Goal: Information Seeking & Learning: Find specific fact

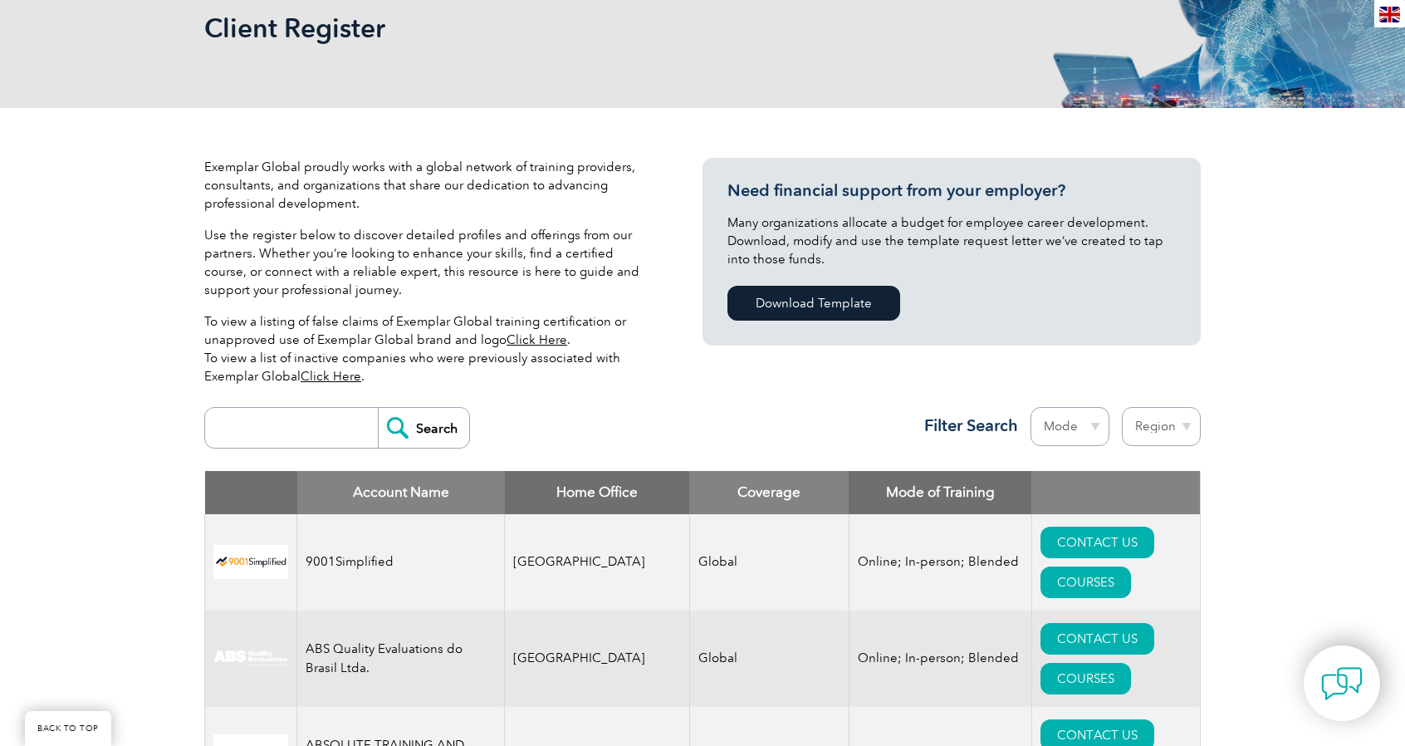
scroll to position [415, 0]
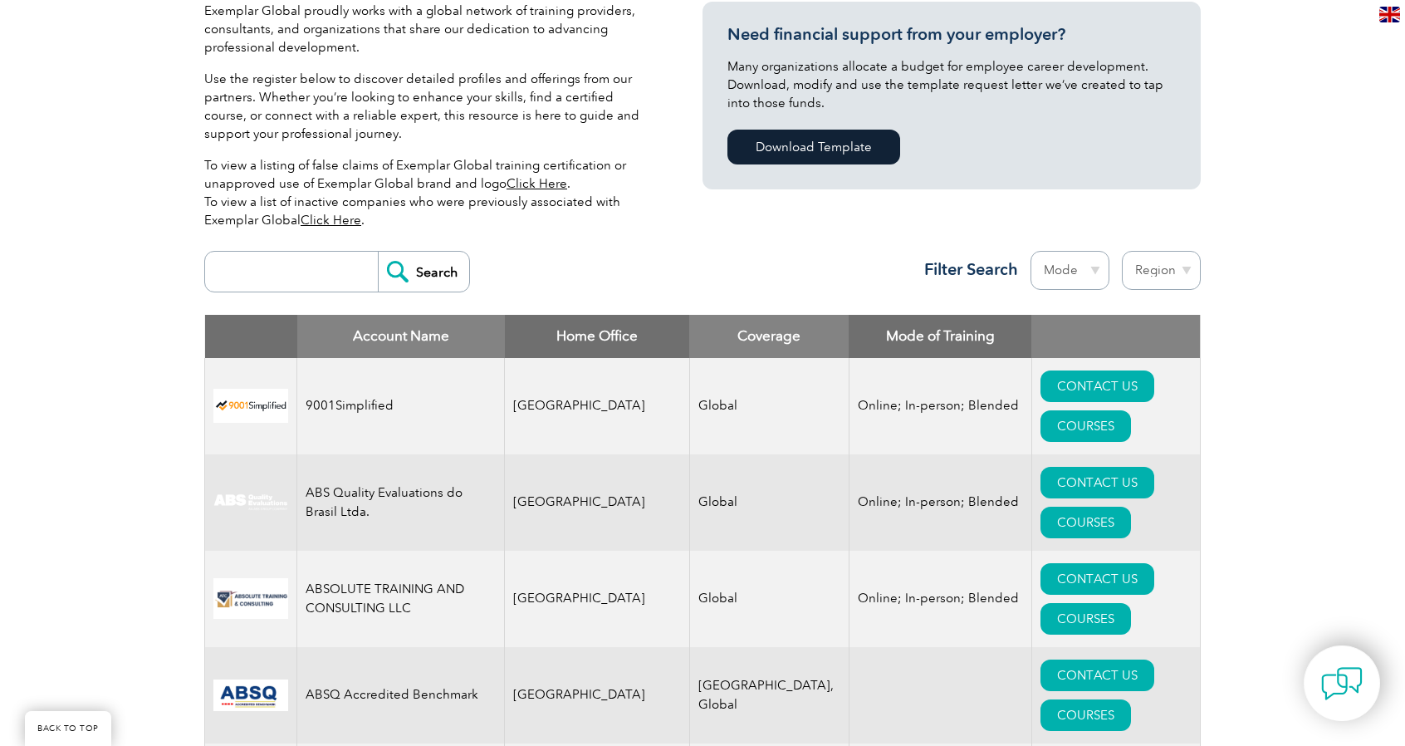
click at [287, 276] on input "search" at bounding box center [295, 272] width 164 height 40
type input "blue"
click at [417, 265] on input "Search" at bounding box center [423, 272] width 91 height 40
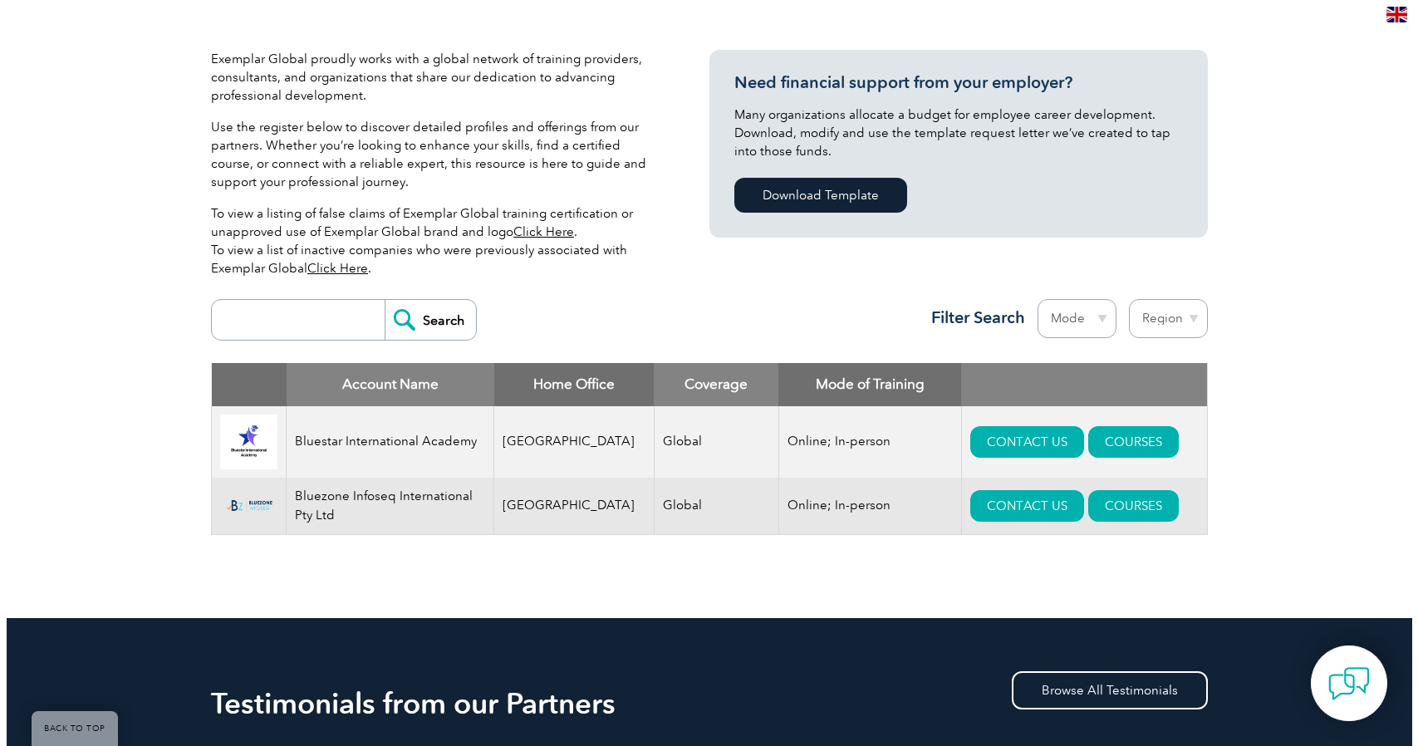
scroll to position [415, 0]
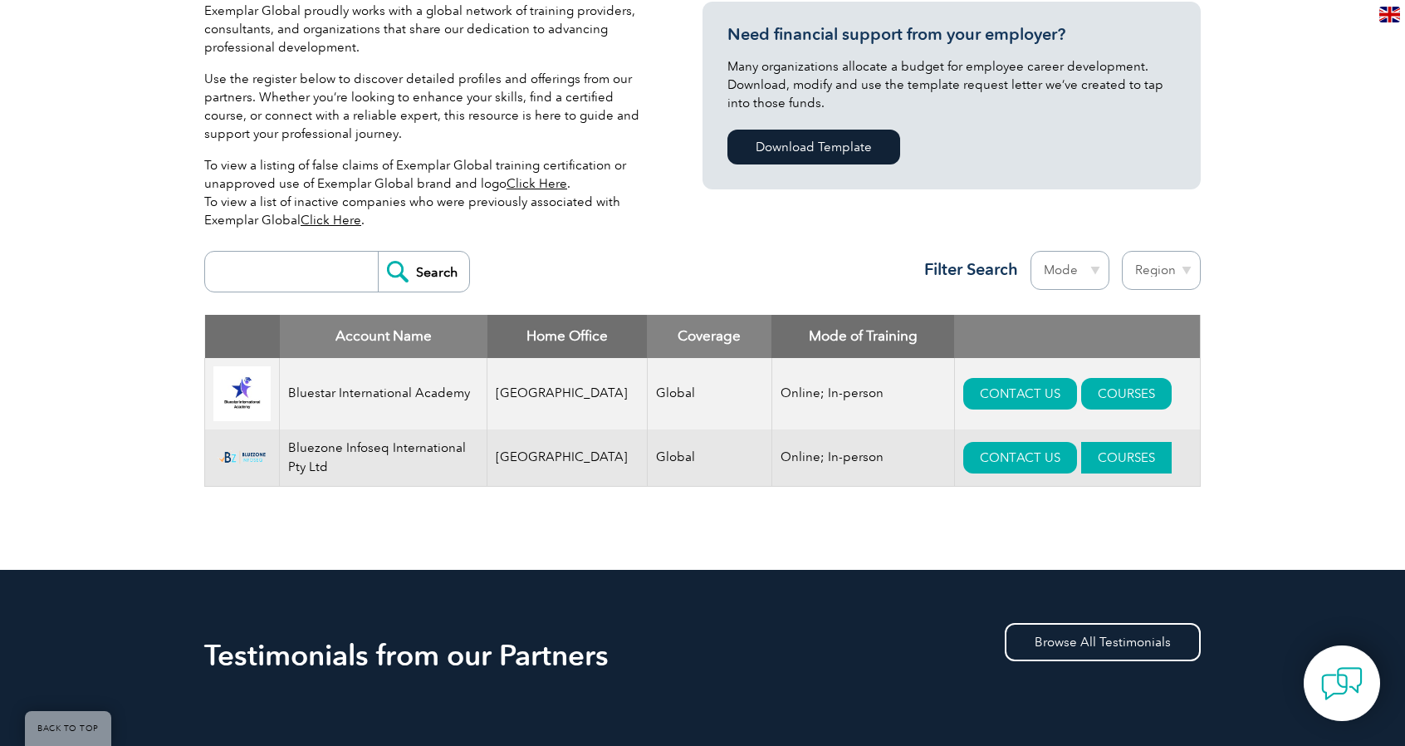
click at [1091, 463] on link "COURSES" at bounding box center [1126, 458] width 91 height 32
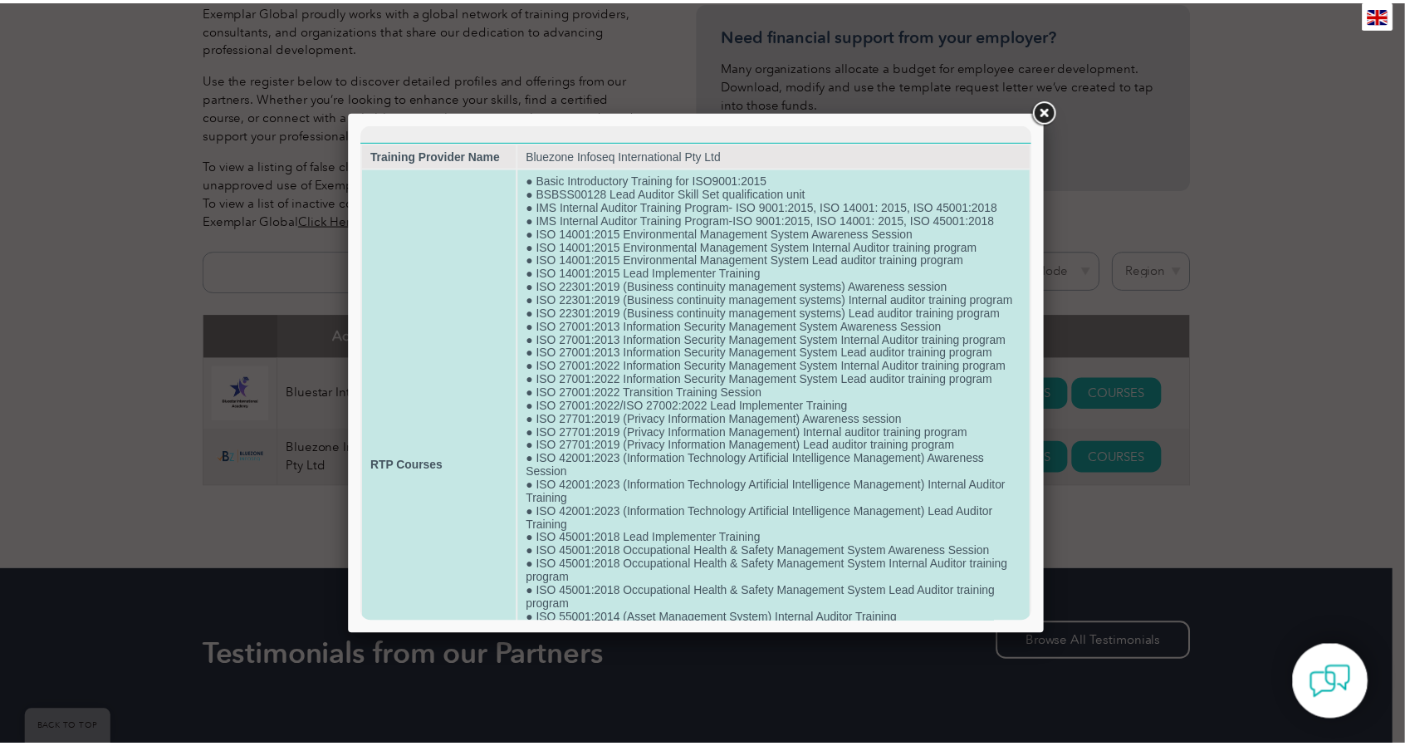
scroll to position [193, 0]
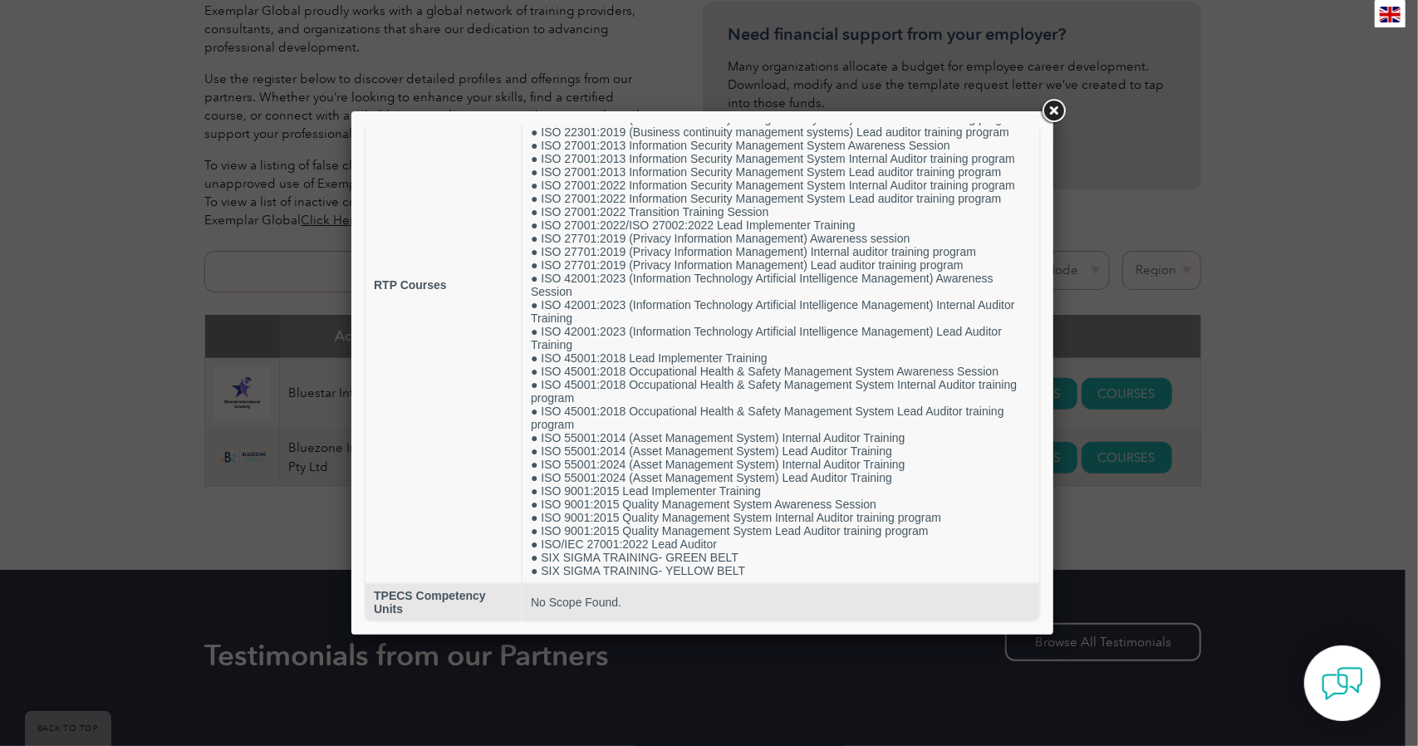
click at [1060, 107] on link at bounding box center [1053, 111] width 30 height 30
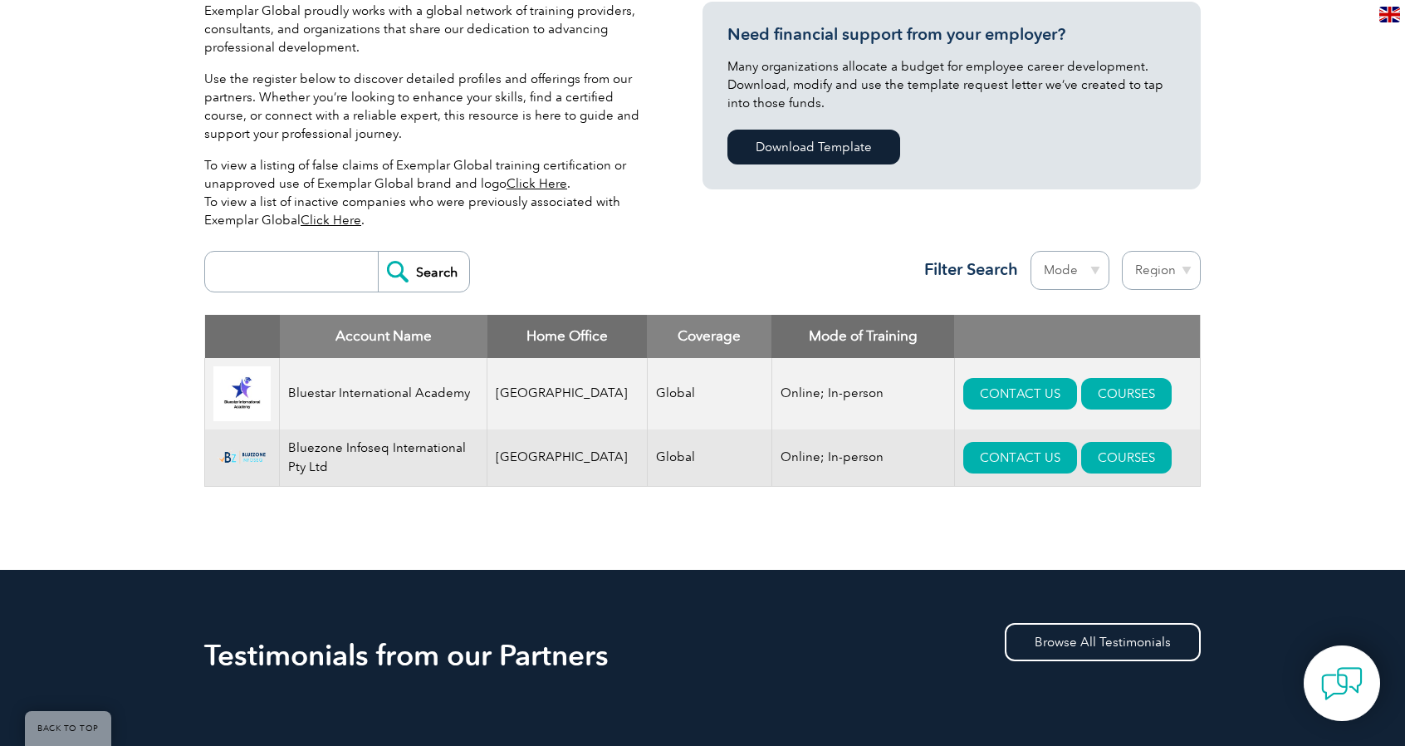
scroll to position [0, 0]
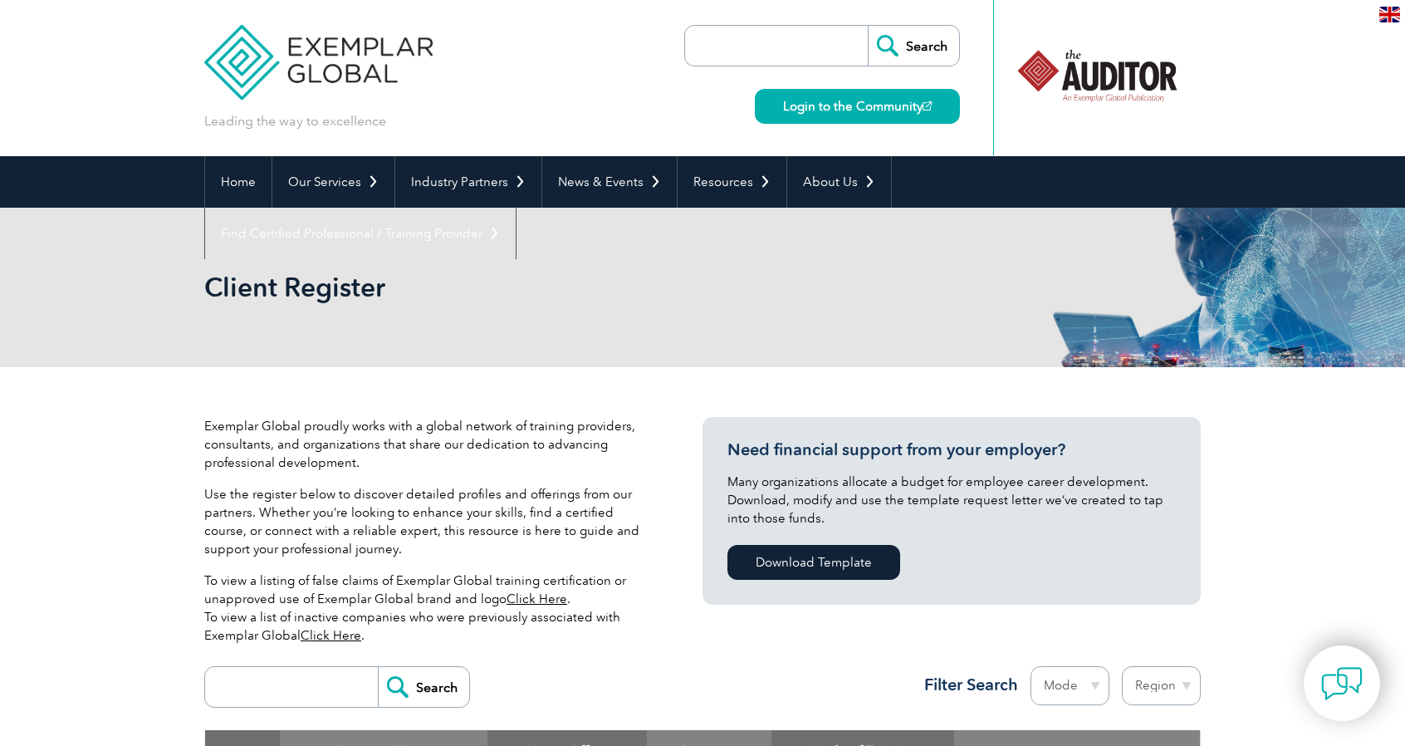
click at [753, 51] on input "search" at bounding box center [781, 46] width 174 height 40
type input "tpecs"
click at [868, 26] on input "Search" at bounding box center [913, 46] width 91 height 40
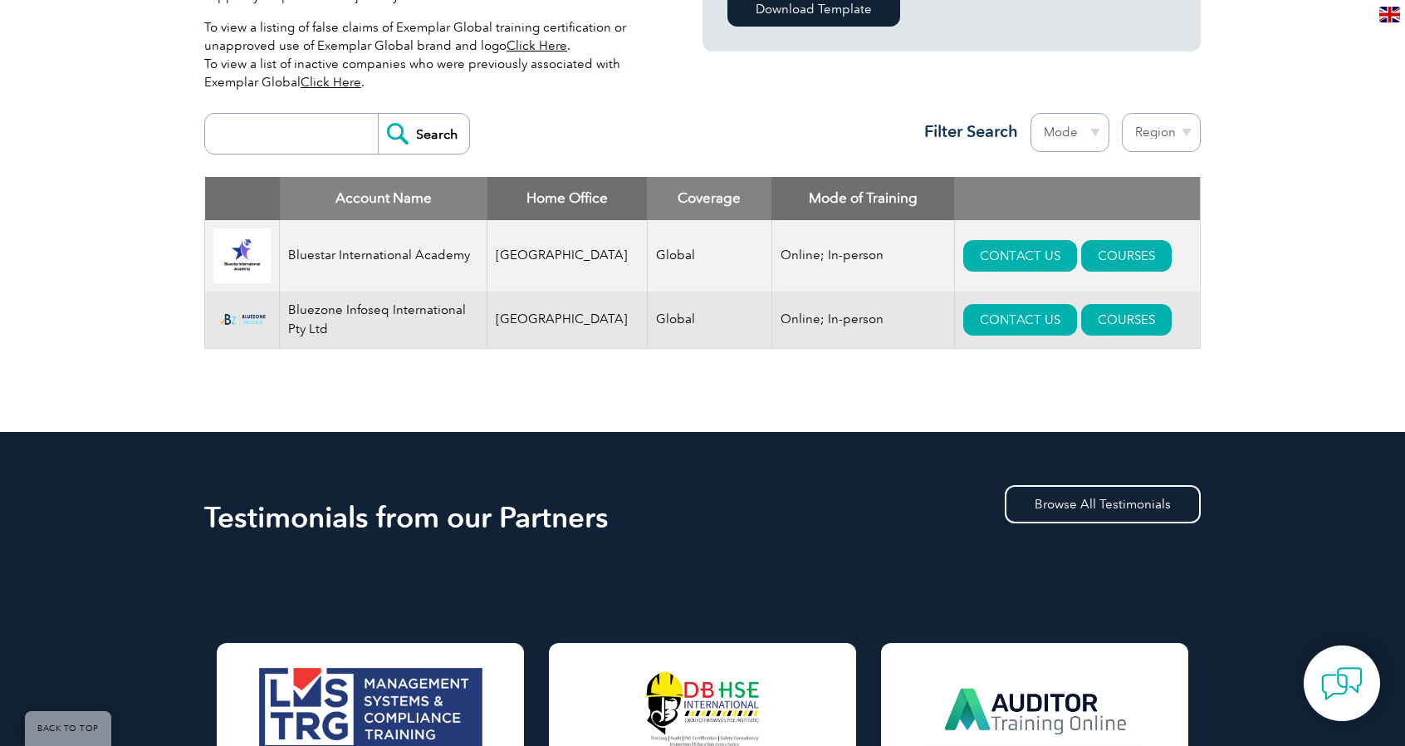
click at [340, 321] on td "Bluezone Infoseq International Pty Ltd" at bounding box center [384, 320] width 208 height 57
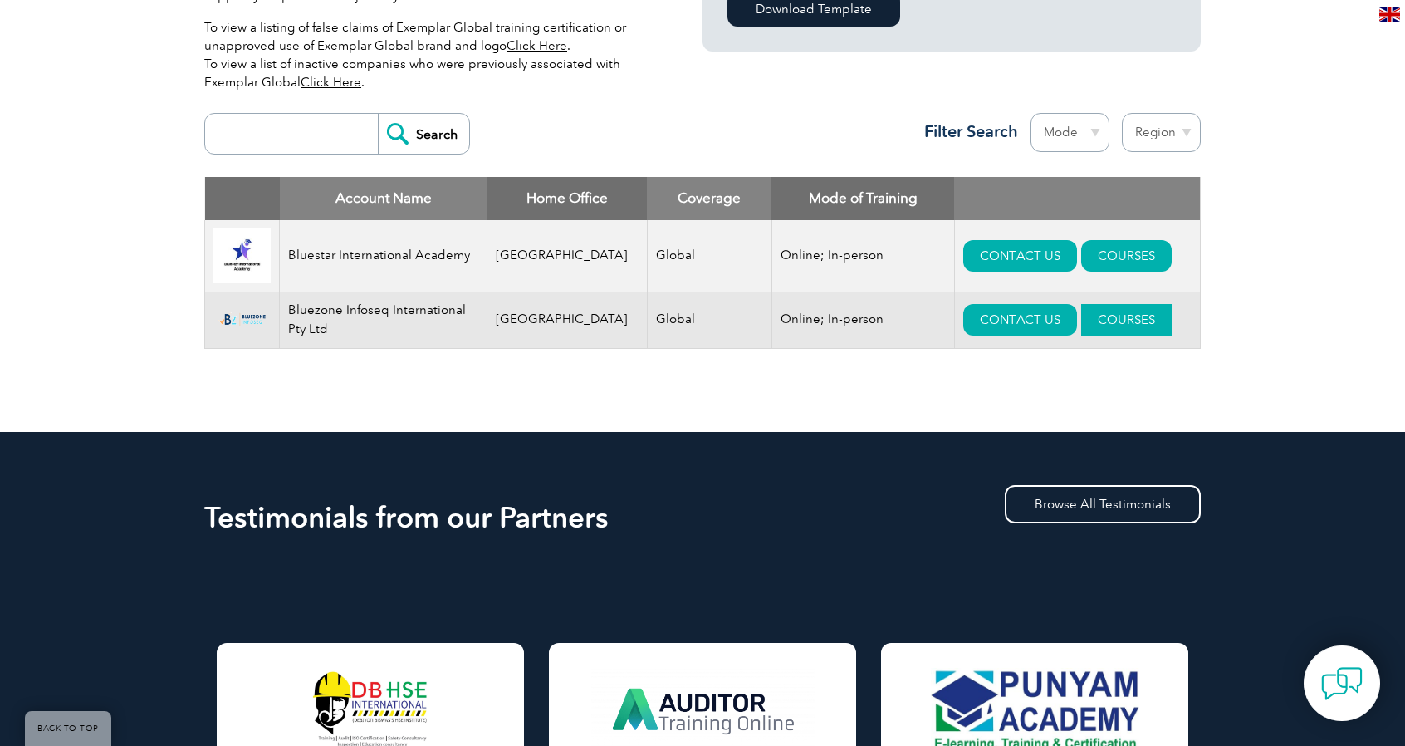
click at [1086, 323] on link "COURSES" at bounding box center [1126, 320] width 91 height 32
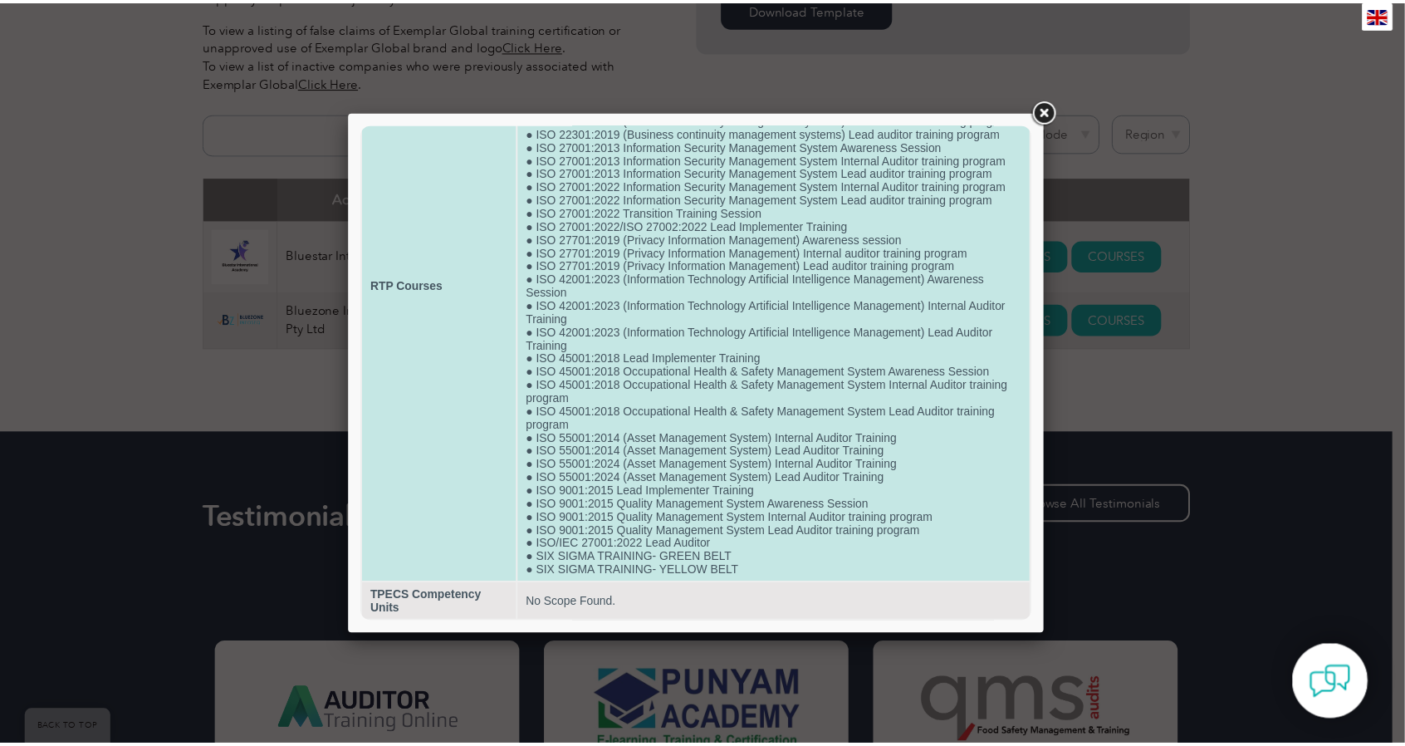
scroll to position [0, 0]
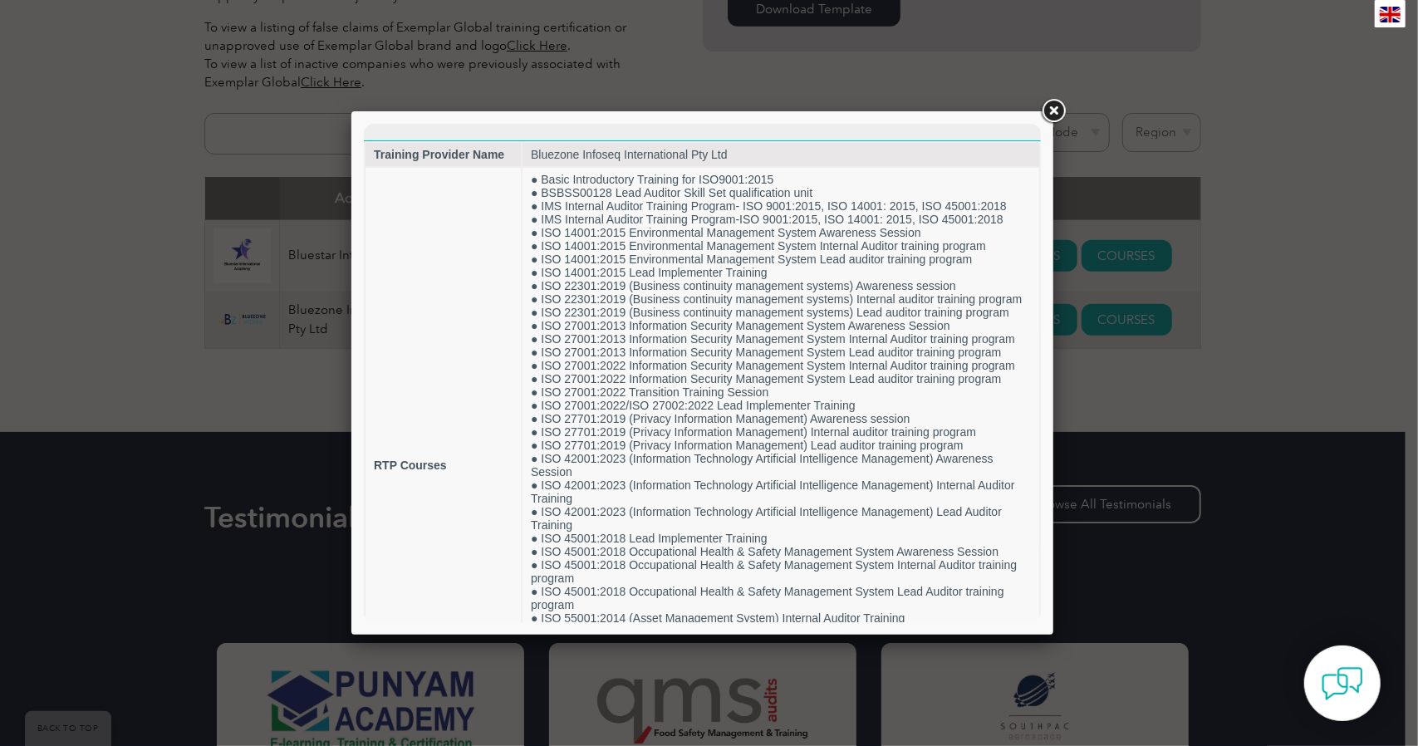
click at [1057, 112] on link at bounding box center [1053, 111] width 30 height 30
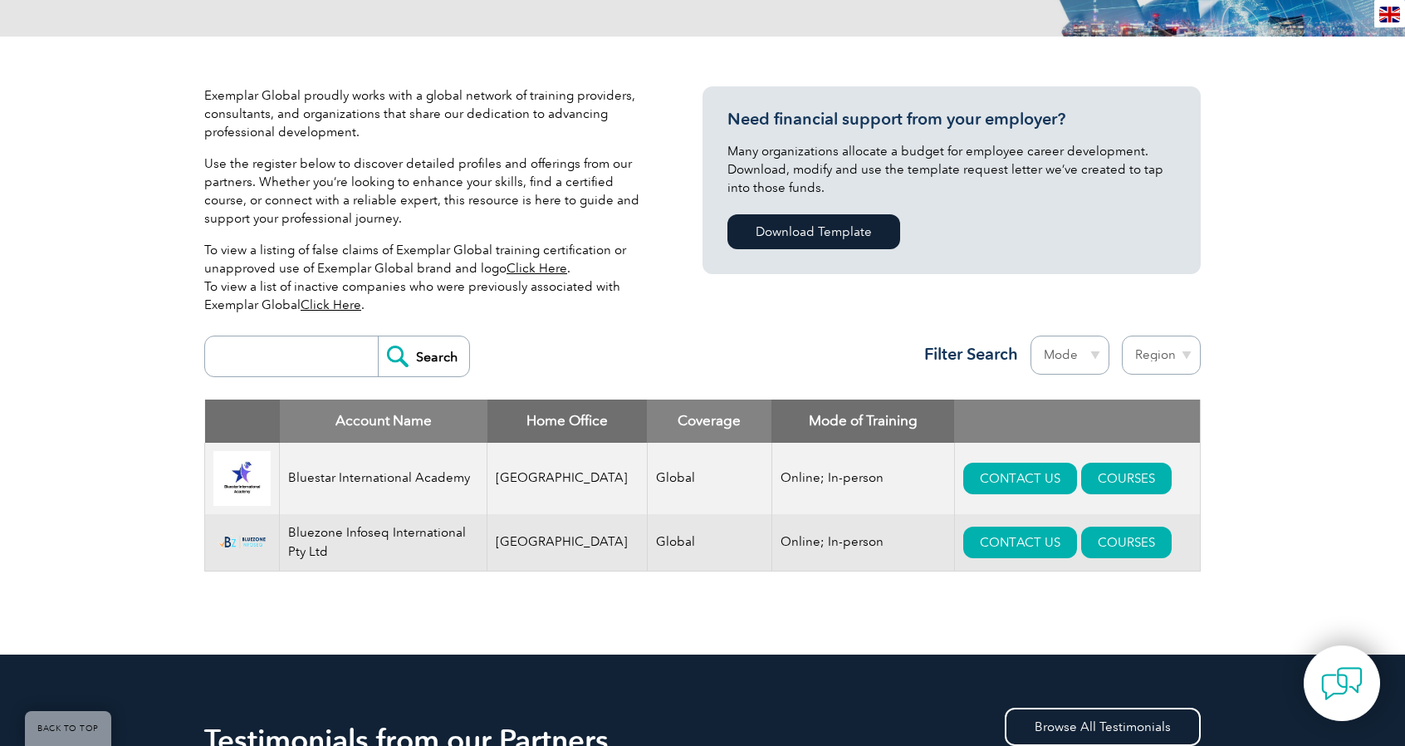
scroll to position [415, 0]
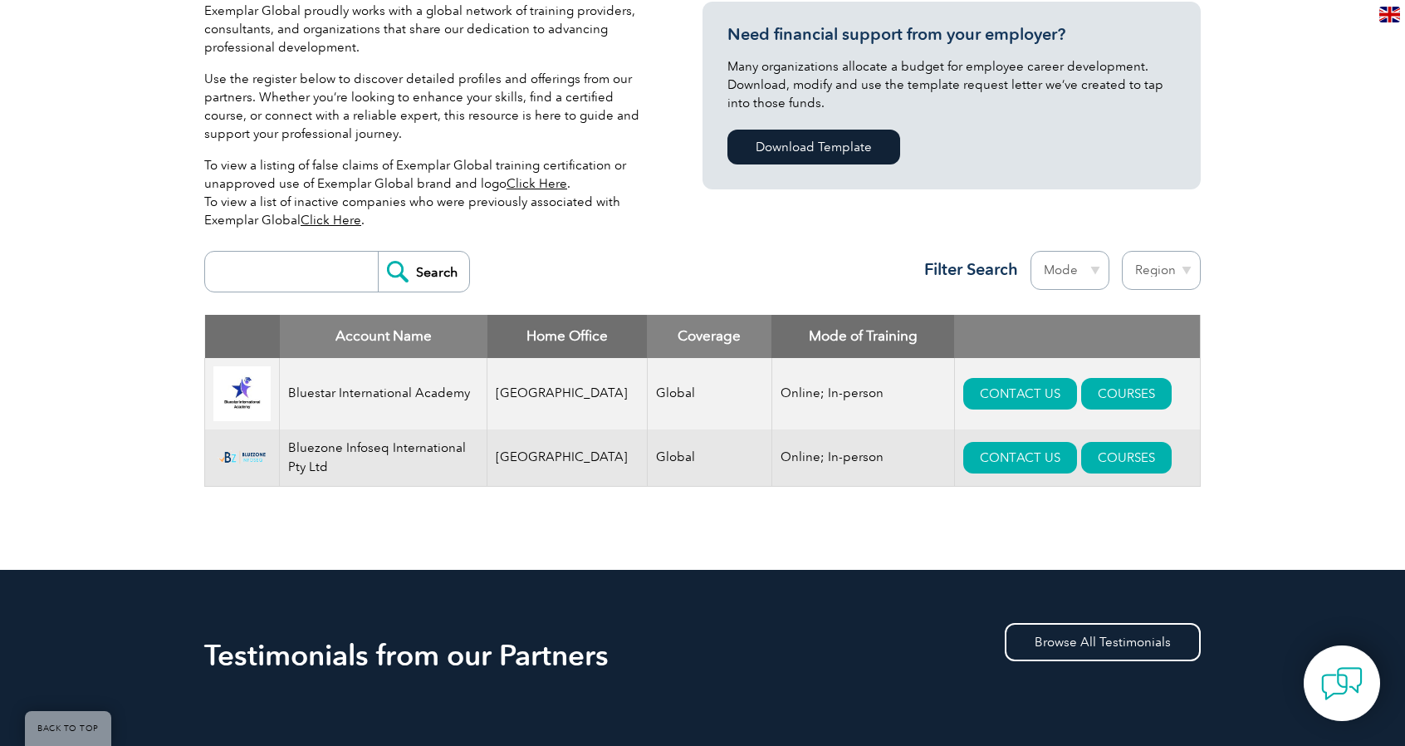
click at [257, 456] on img at bounding box center [241, 457] width 57 height 19
click at [315, 454] on td "Bluezone Infoseq International Pty Ltd" at bounding box center [384, 457] width 208 height 57
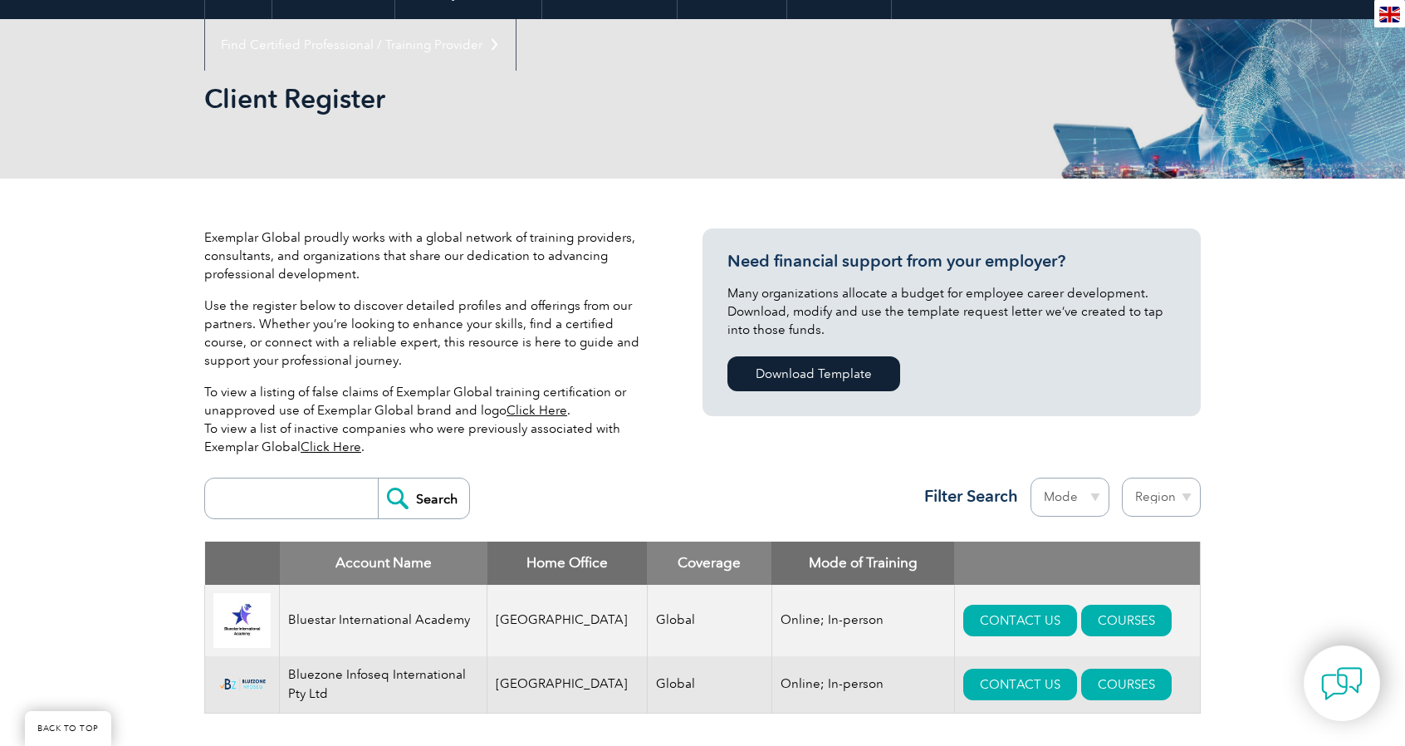
scroll to position [138, 0]
